Goal: Information Seeking & Learning: Learn about a topic

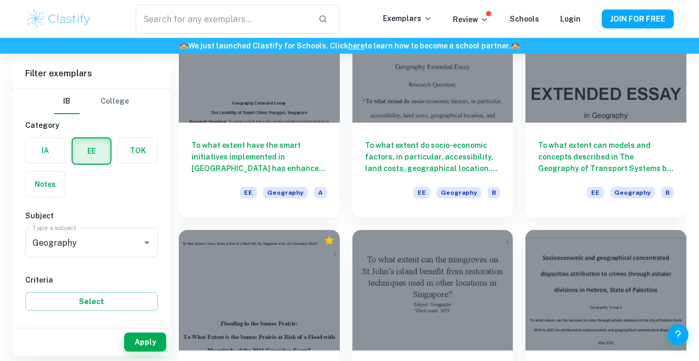
scroll to position [1044, 0]
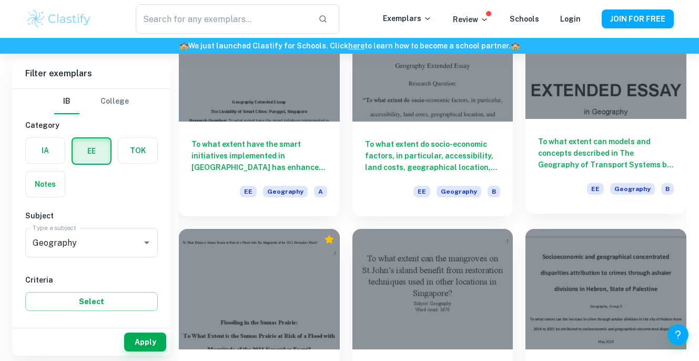
click at [562, 157] on h6 "To what extent can models and concepts described in The Geography of Transport …" at bounding box center [606, 153] width 136 height 35
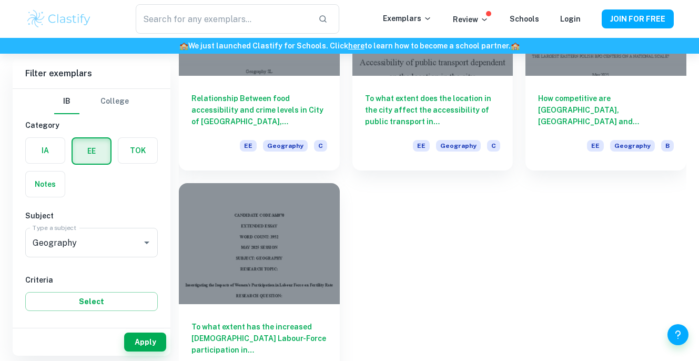
scroll to position [3178, 0]
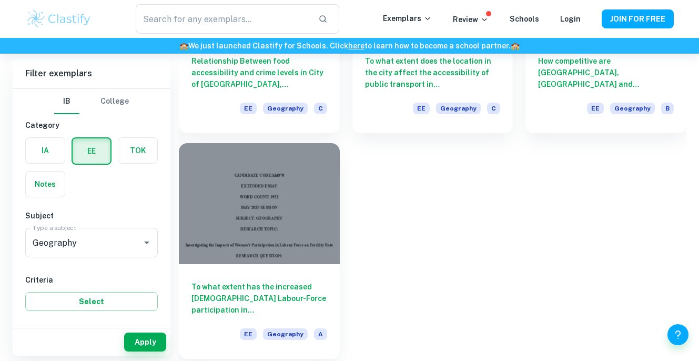
click at [257, 289] on h6 "To what extent has the increased [DEMOGRAPHIC_DATA] Labour-Force participation …" at bounding box center [259, 298] width 136 height 35
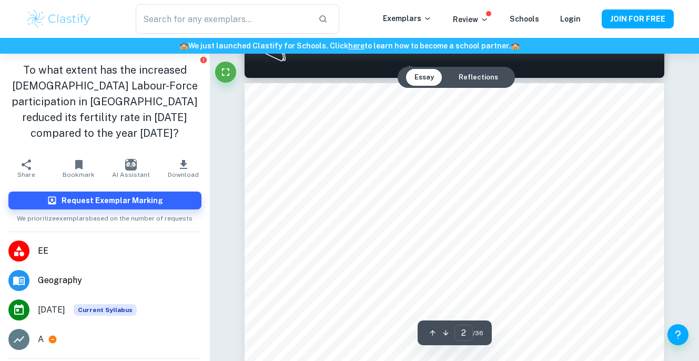
scroll to position [630, 0]
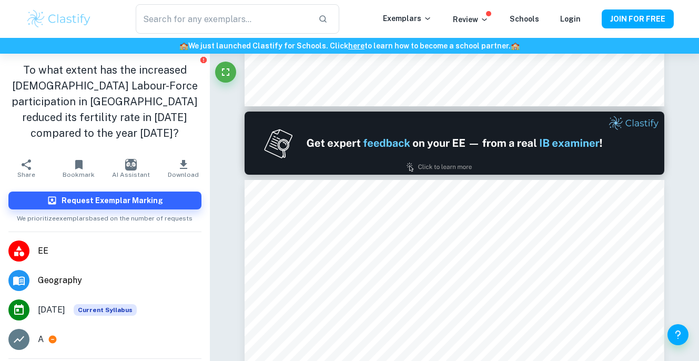
type input "1"
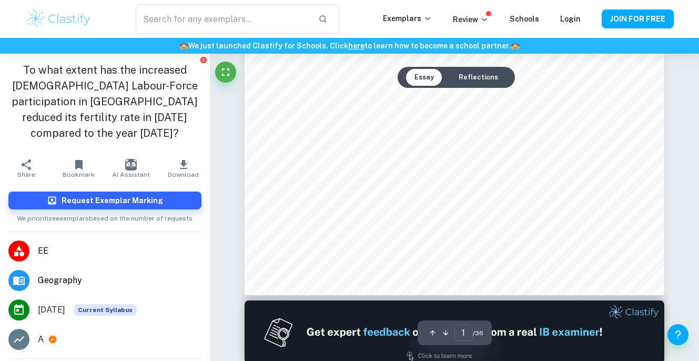
scroll to position [314, 0]
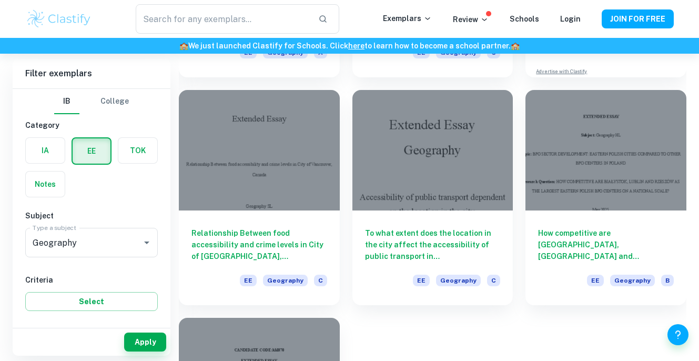
scroll to position [3024, 0]
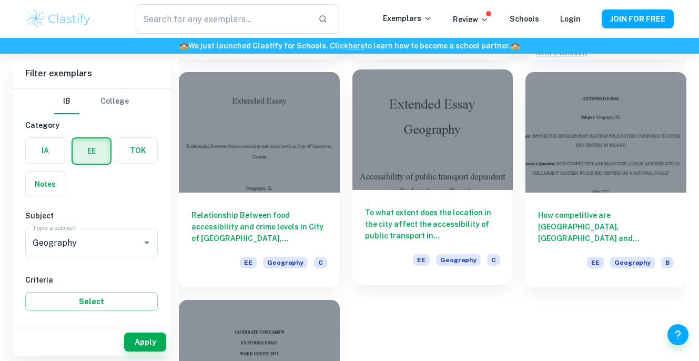
click at [440, 171] on div at bounding box center [432, 129] width 161 height 120
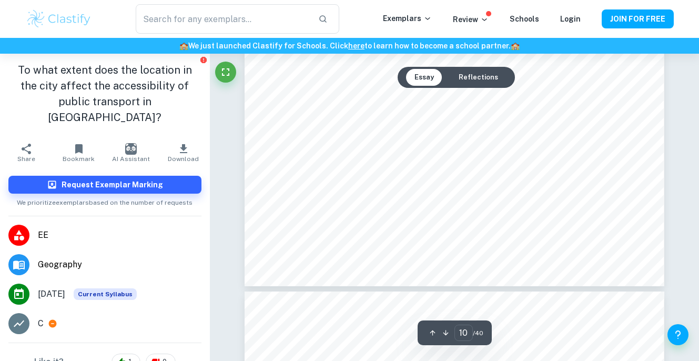
scroll to position [6006, 0]
type input "12"
